Goal: Check status: Check status

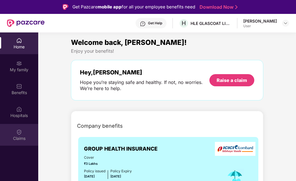
click at [22, 132] on div "Claims" at bounding box center [19, 135] width 38 height 22
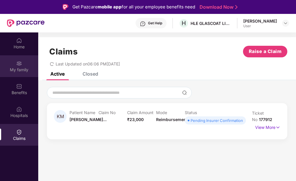
click at [15, 65] on div "My family" at bounding box center [19, 66] width 38 height 22
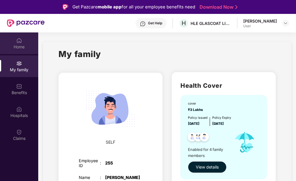
click at [19, 45] on div "Home" at bounding box center [19, 47] width 38 height 6
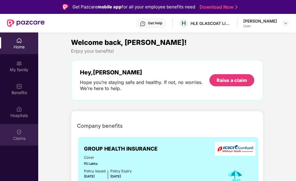
click at [21, 129] on div at bounding box center [19, 132] width 6 height 6
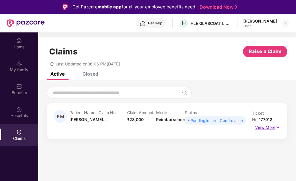
click at [266, 127] on p "View More" at bounding box center [267, 127] width 25 height 8
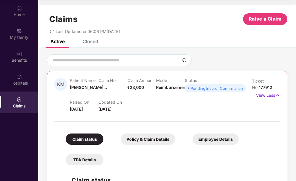
click at [90, 41] on div "Closed" at bounding box center [91, 42] width 16 height 6
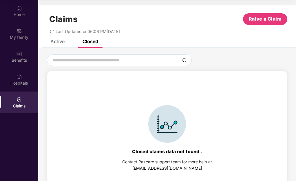
click at [58, 41] on div "Active" at bounding box center [57, 42] width 14 height 6
